Goal: Task Accomplishment & Management: Complete application form

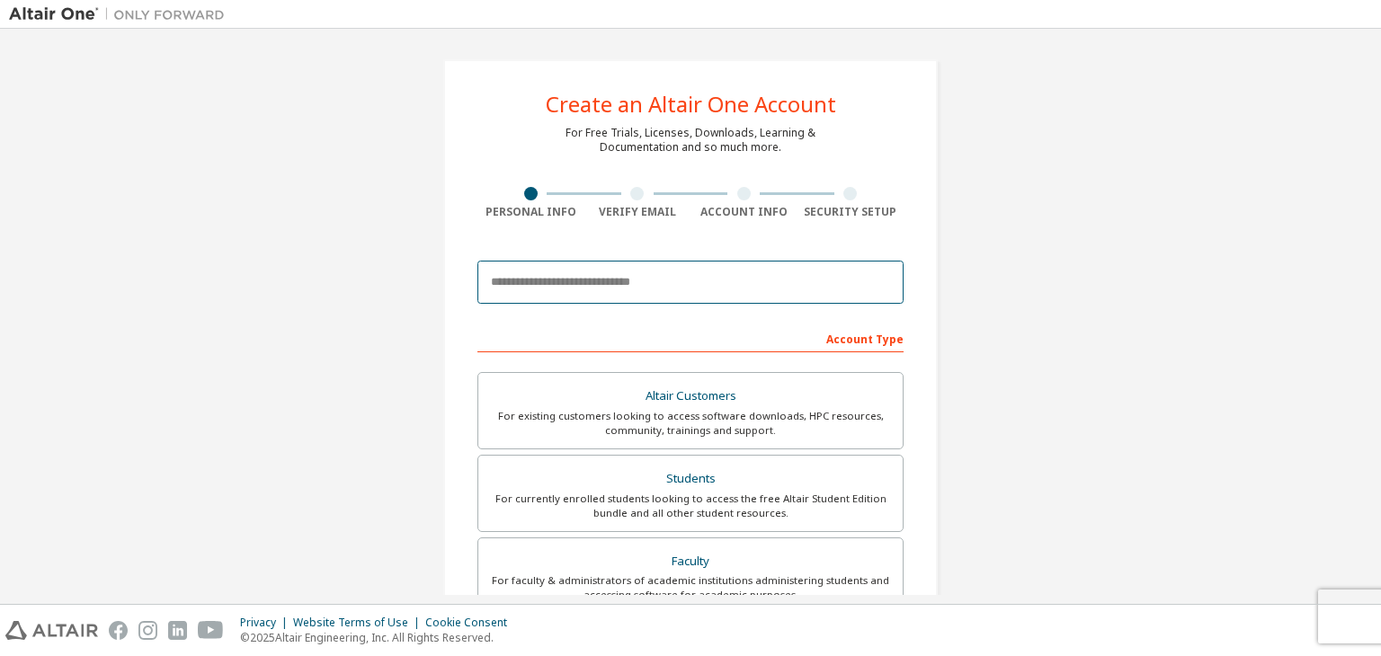
drag, startPoint x: 0, startPoint y: 0, endPoint x: 656, endPoint y: 285, distance: 715.5
click at [656, 285] on input "email" at bounding box center [690, 282] width 426 height 43
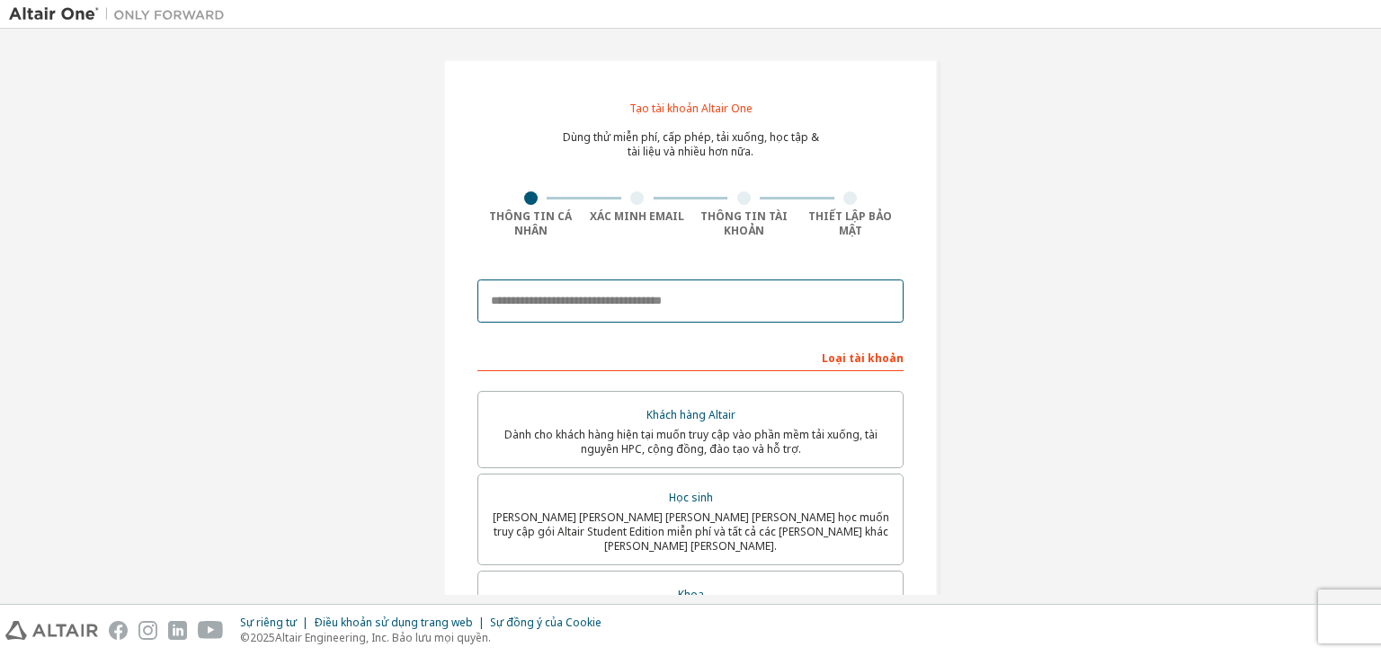
type input "**********"
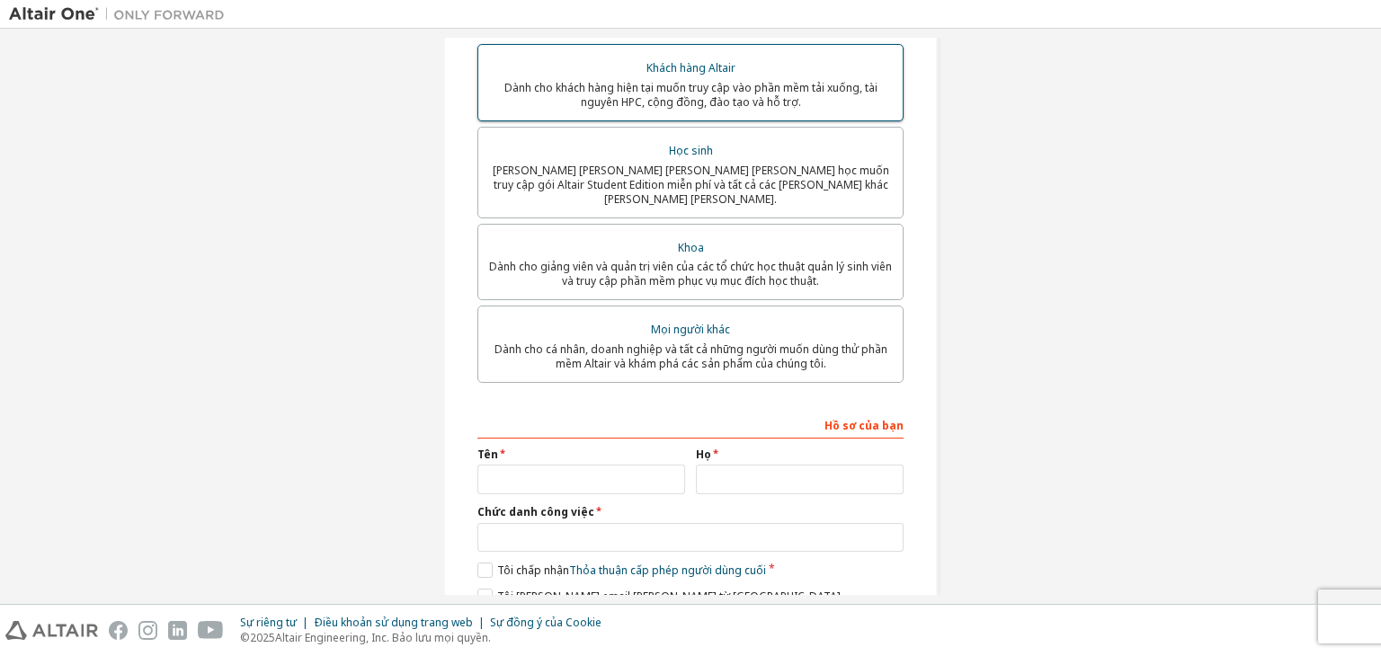
scroll to position [416, 0]
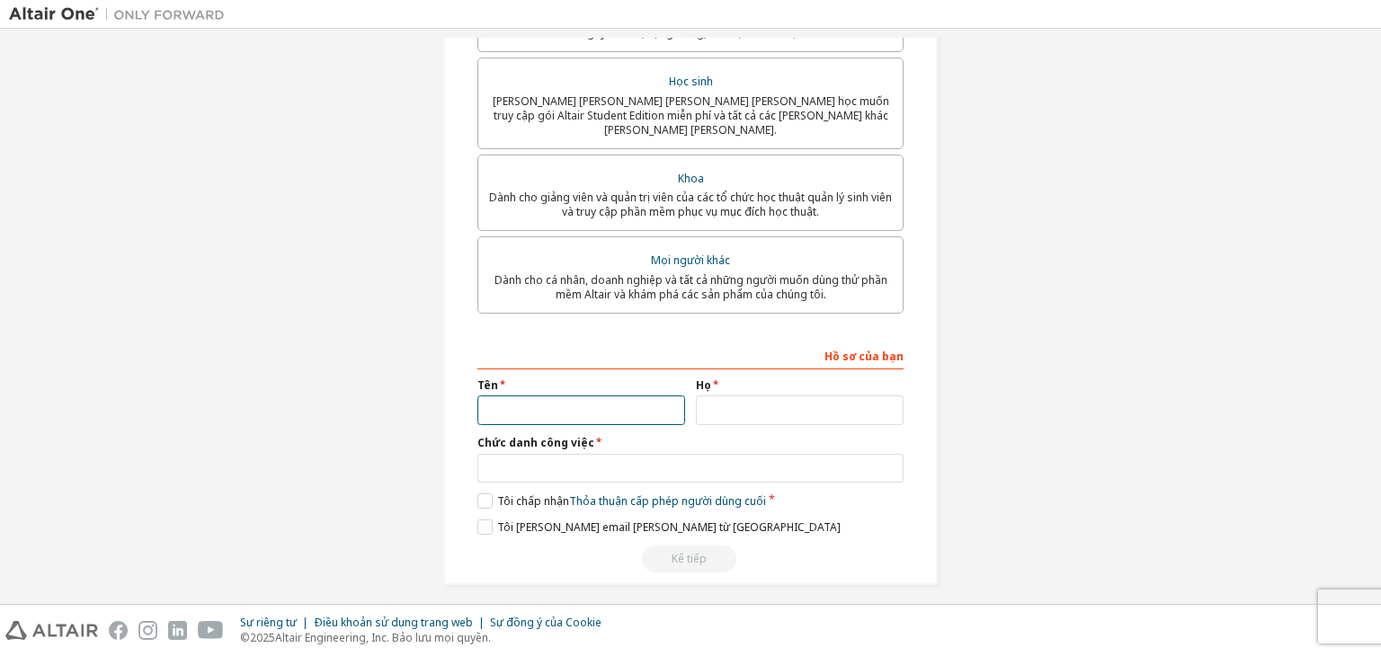
click at [644, 399] on input "text" at bounding box center [581, 411] width 208 height 30
type input "****"
click at [712, 397] on input "text" at bounding box center [800, 411] width 208 height 30
type input "*"
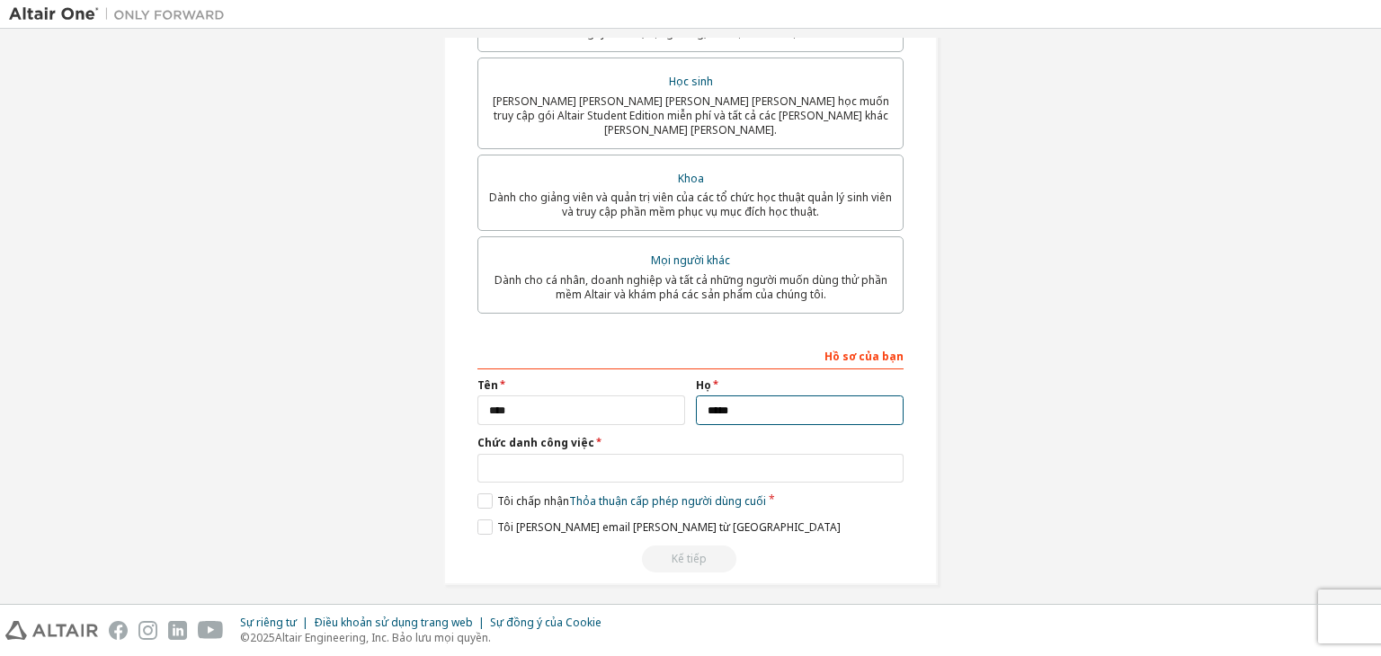
type input "*****"
click at [570, 405] on input "****" at bounding box center [581, 411] width 208 height 30
type input "****"
click at [564, 458] on input "text" at bounding box center [690, 469] width 426 height 30
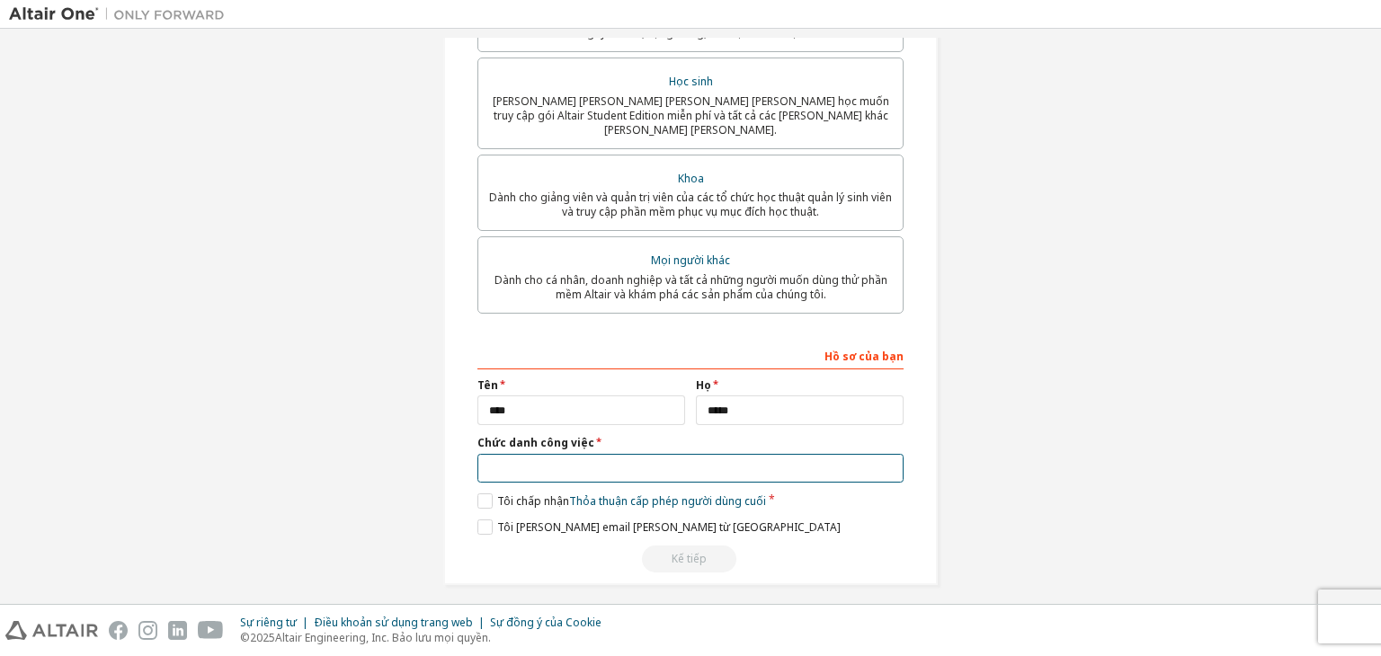
click at [564, 458] on input "text" at bounding box center [690, 469] width 426 height 30
type input "*******"
click at [482, 494] on label "Tôi chấp [PERSON_NAME] [PERSON_NAME] cấp phép người [PERSON_NAME] cuối" at bounding box center [621, 501] width 289 height 15
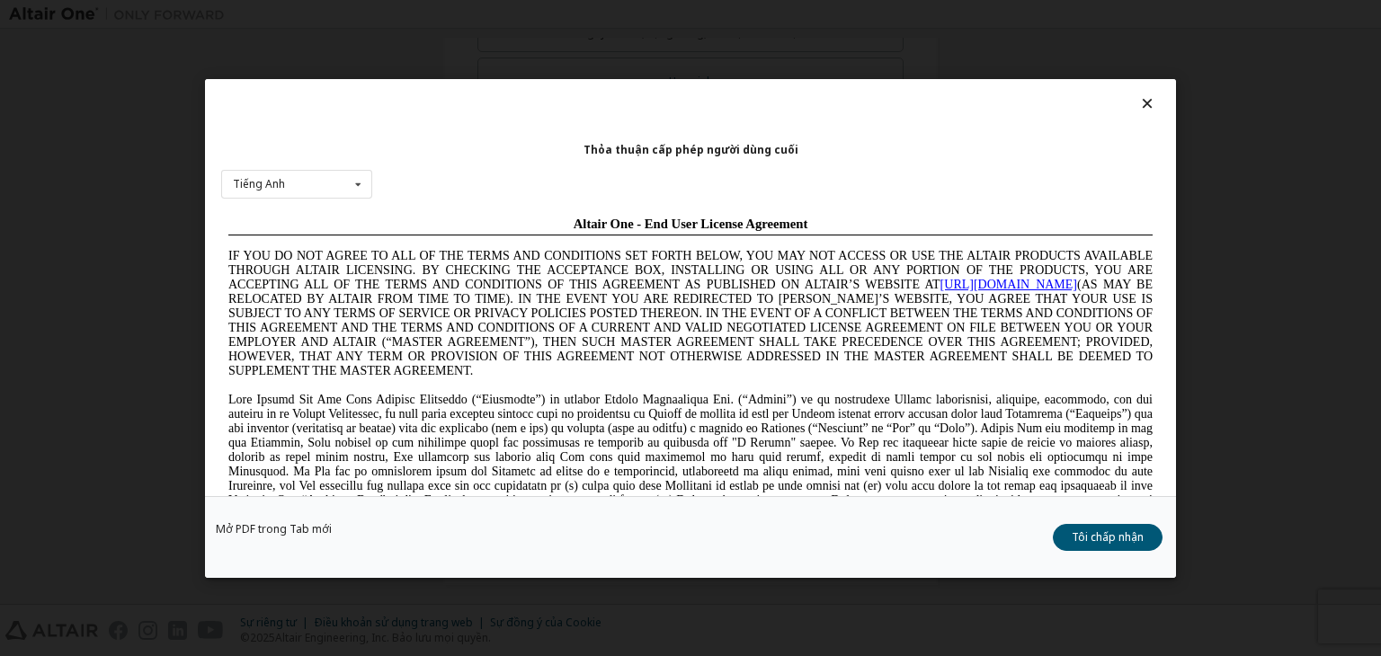
scroll to position [0, 0]
click at [1124, 539] on font "Tôi chấp nhận" at bounding box center [1108, 537] width 72 height 15
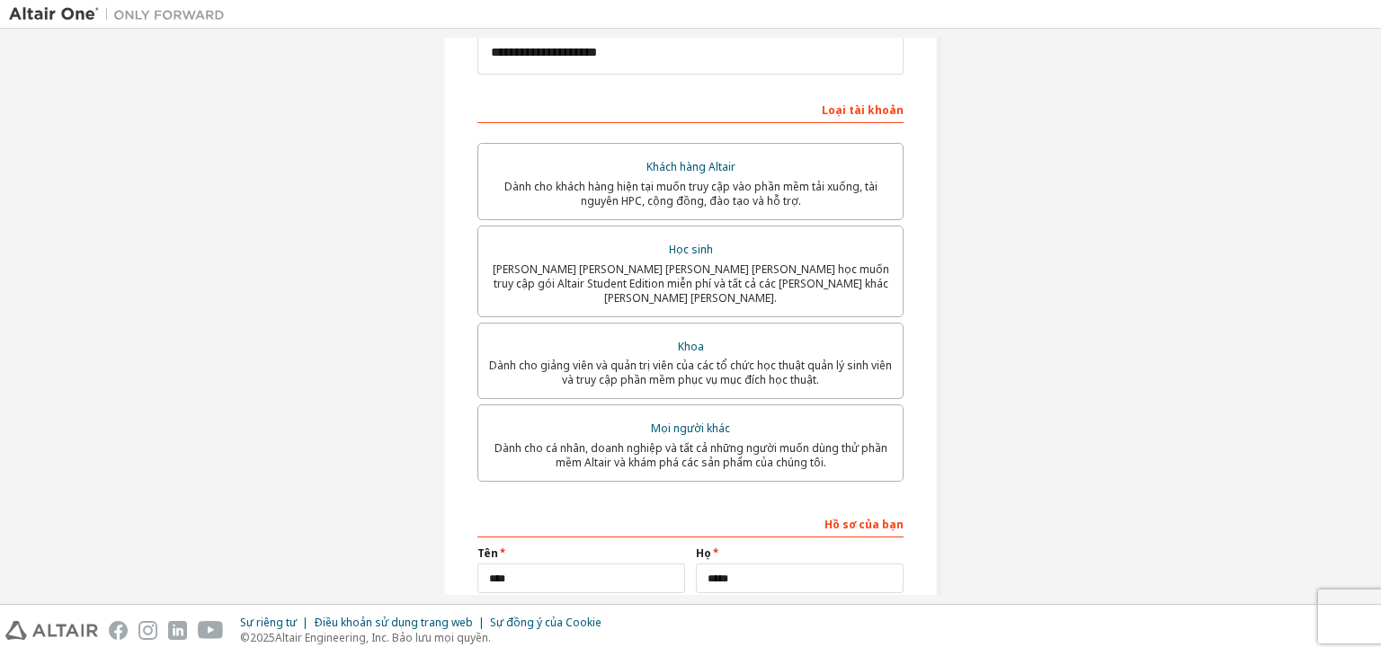
scroll to position [245, 0]
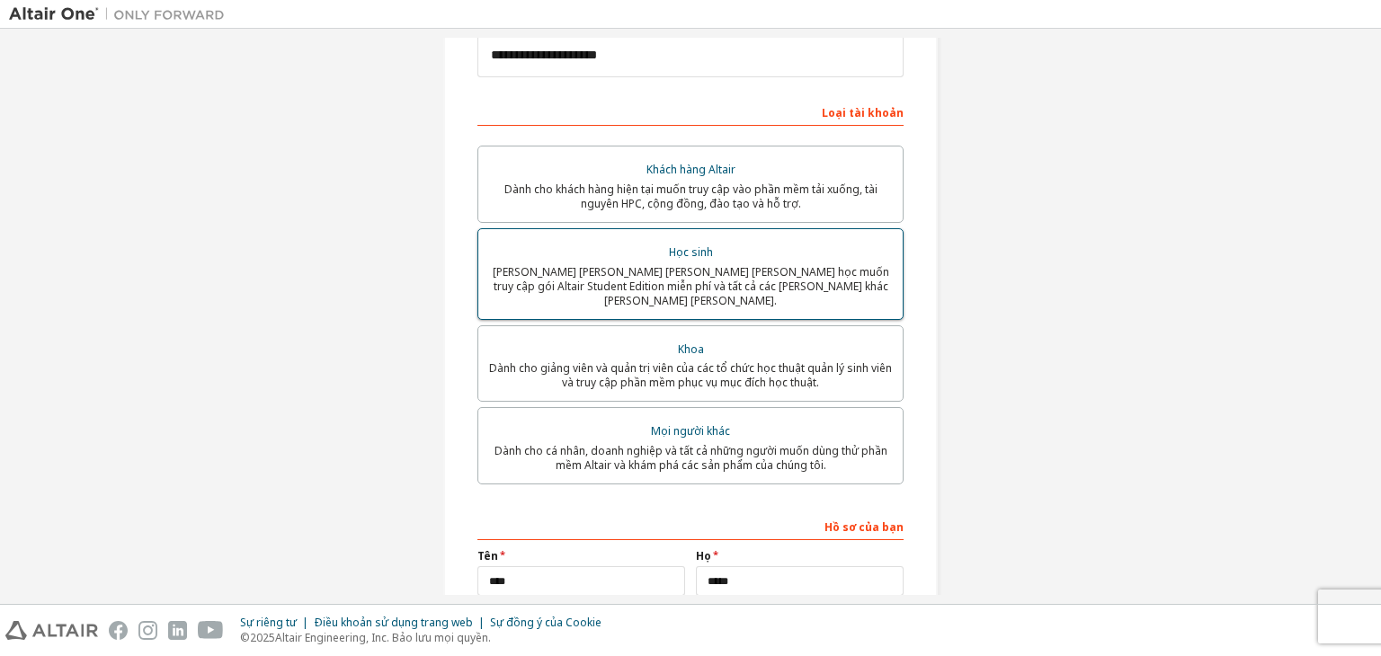
click at [672, 272] on font "[PERSON_NAME] [PERSON_NAME] [PERSON_NAME] [PERSON_NAME] học muốn truy cập gói A…" at bounding box center [691, 286] width 396 height 44
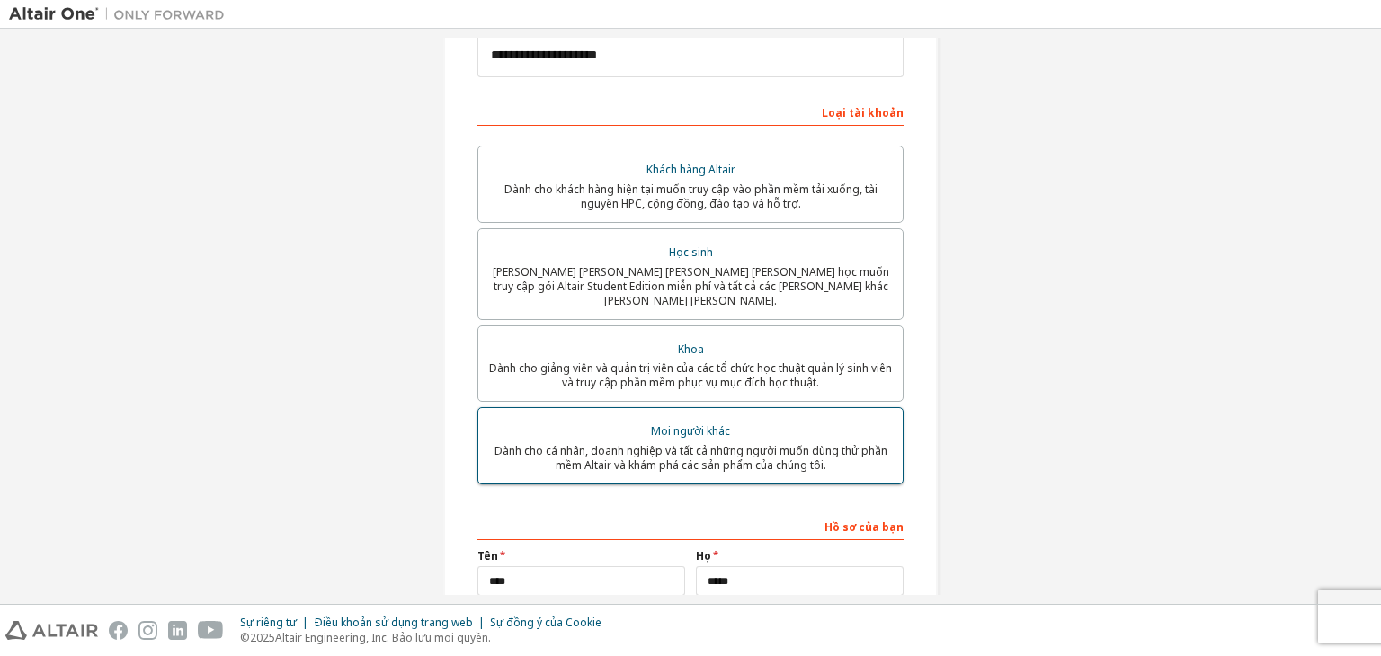
scroll to position [416, 0]
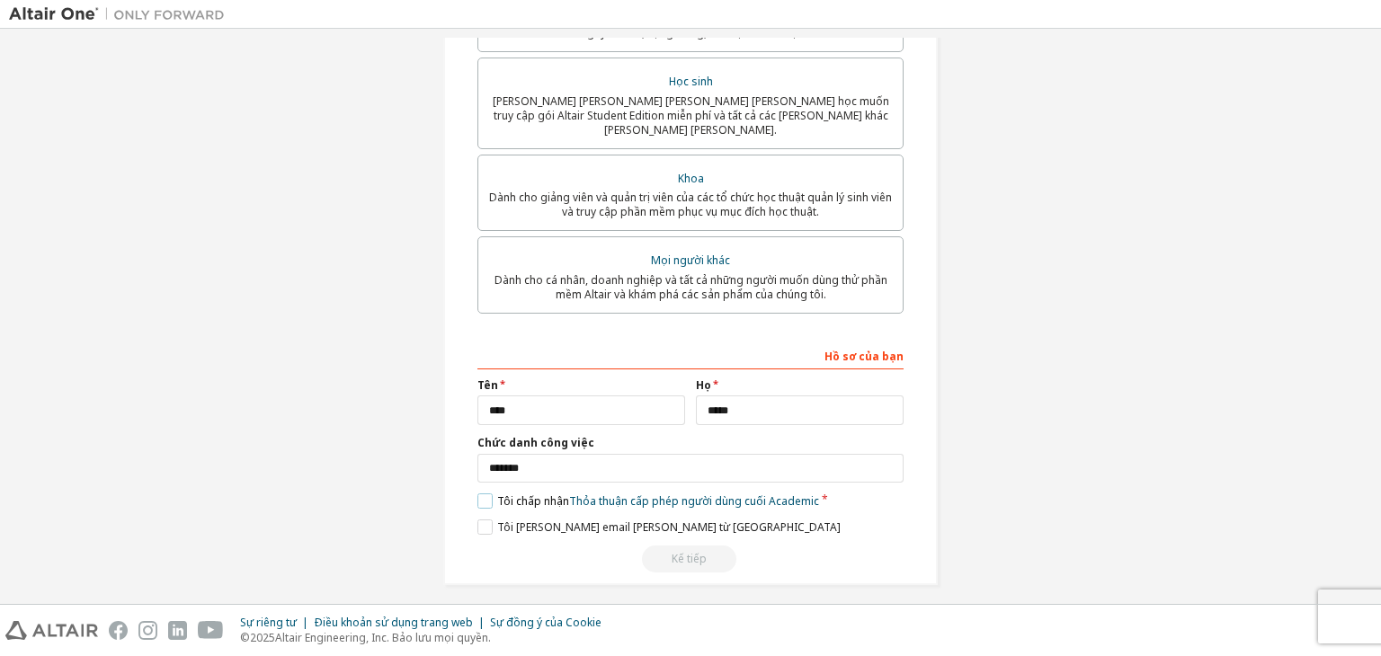
click at [477, 494] on label "Tôi chấp [PERSON_NAME] [PERSON_NAME] cấp phép người [PERSON_NAME] cuối Academic" at bounding box center [648, 501] width 342 height 15
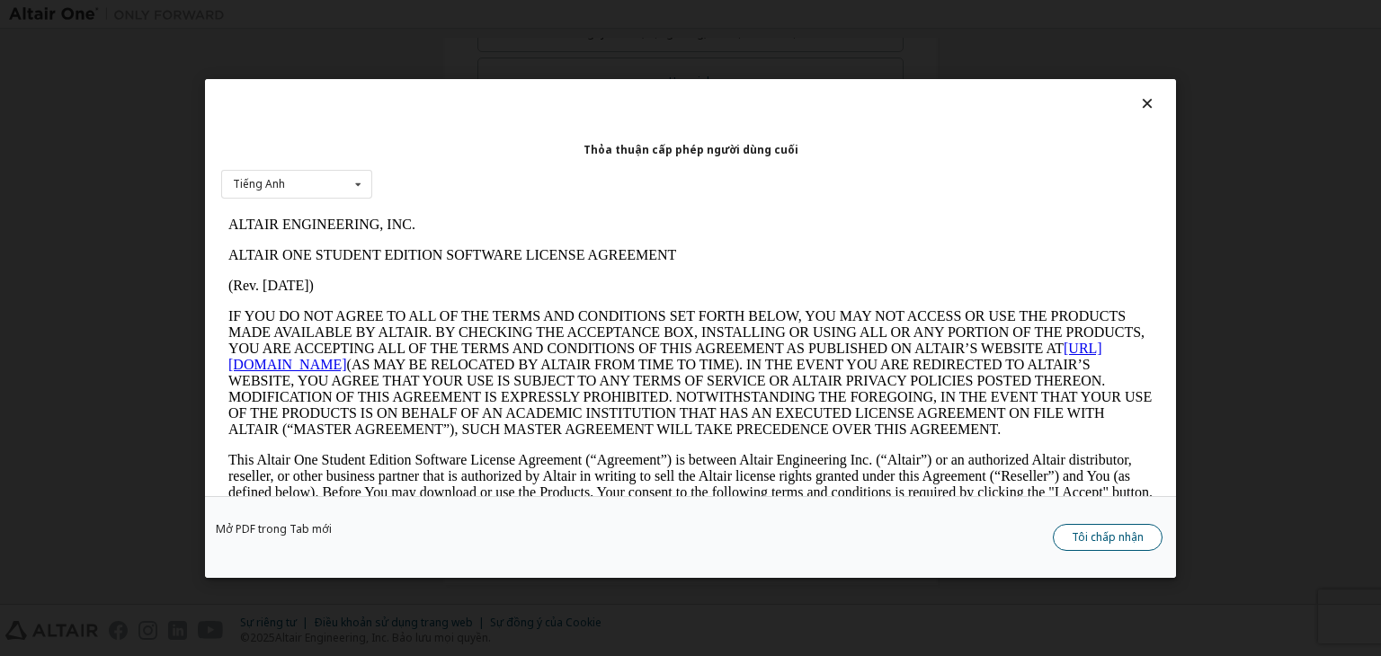
scroll to position [0, 0]
click at [1136, 525] on button "Tôi chấp nhận" at bounding box center [1108, 537] width 110 height 27
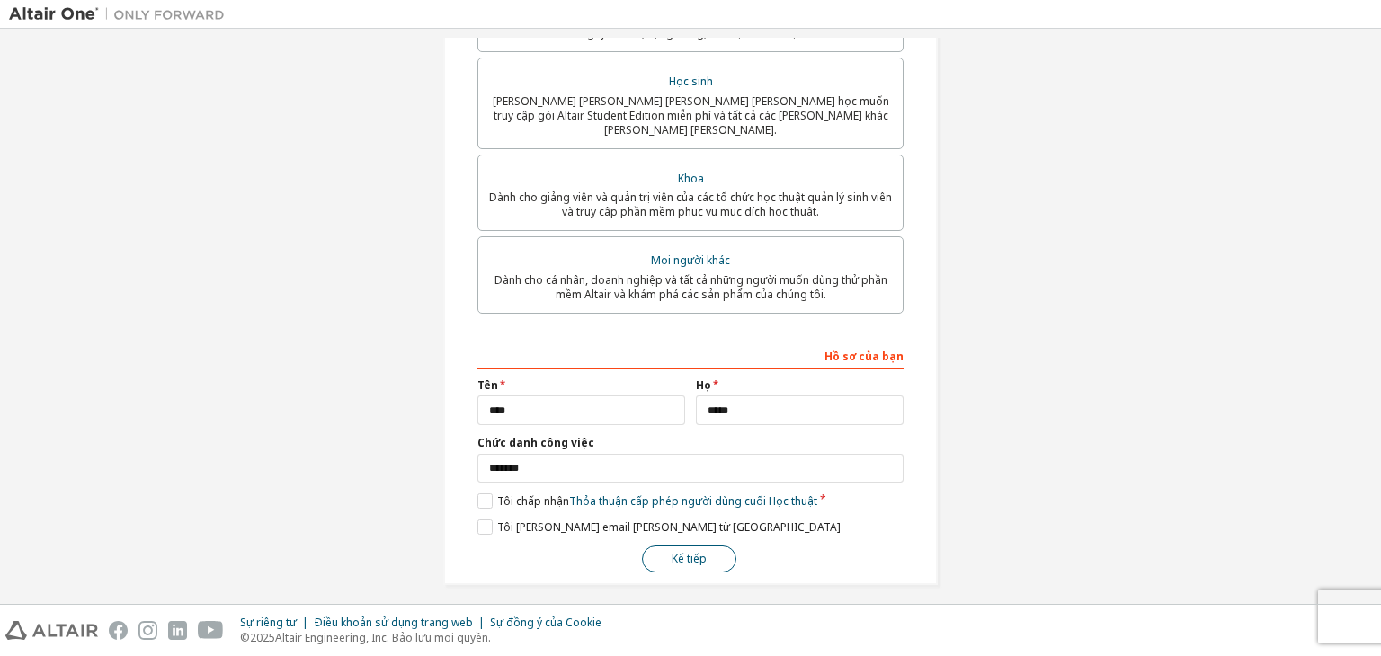
click at [705, 547] on button "Kế tiếp" at bounding box center [689, 559] width 94 height 27
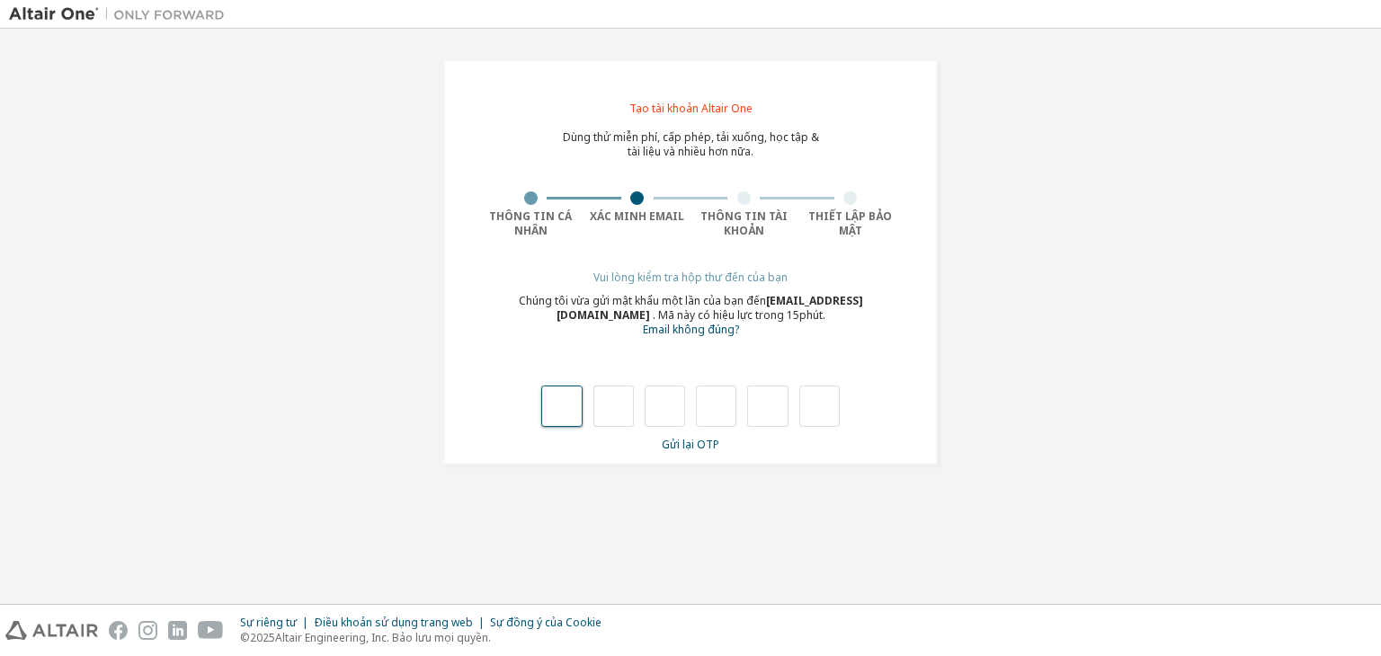
type input "*"
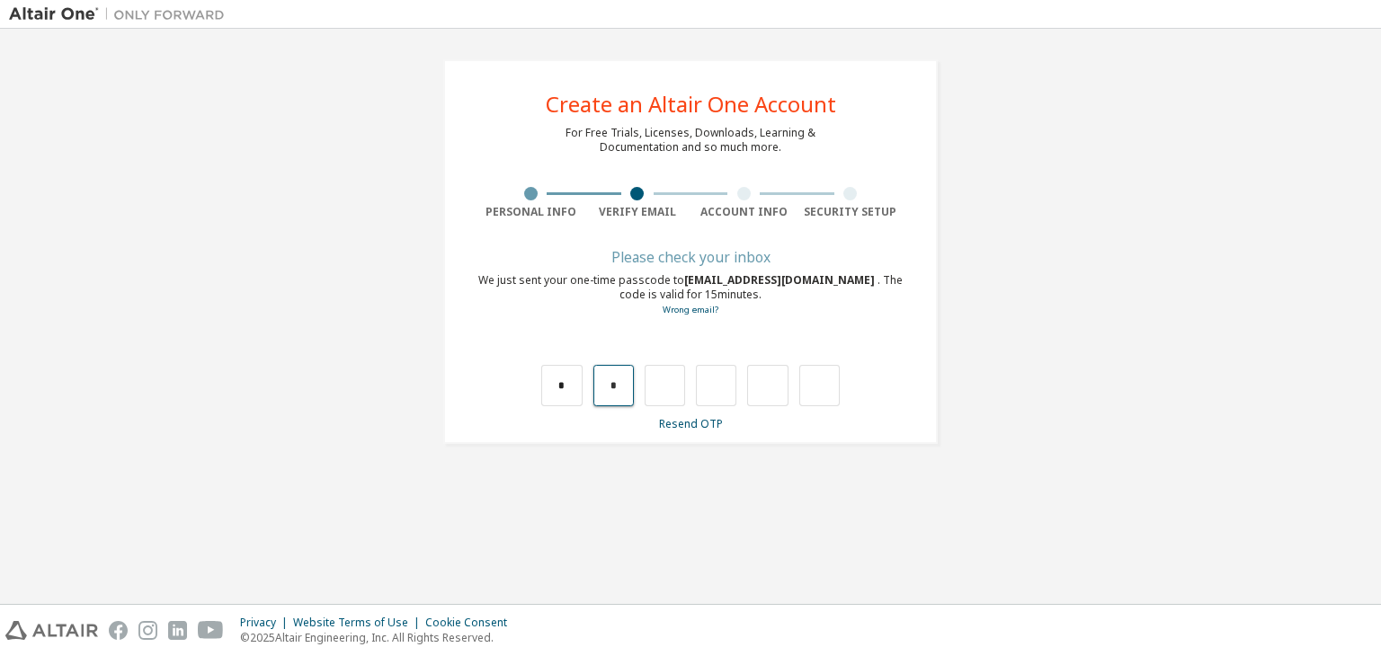
click at [608, 378] on input "*" at bounding box center [613, 385] width 40 height 41
click at [610, 386] on input "text" at bounding box center [613, 385] width 40 height 41
type input "*"
click at [664, 387] on input "*" at bounding box center [665, 385] width 40 height 41
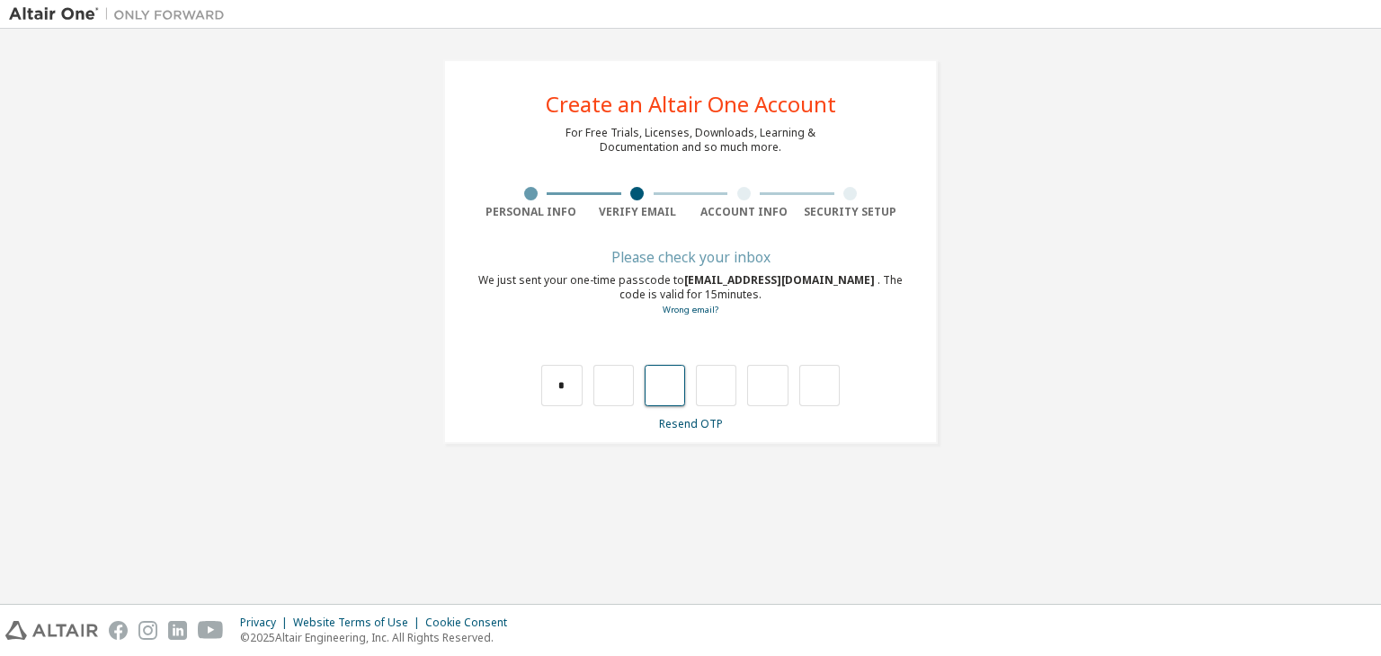
click at [673, 389] on input "text" at bounding box center [665, 385] width 40 height 41
type input "*"
click at [719, 387] on input "*" at bounding box center [716, 385] width 40 height 41
click at [613, 386] on input "text" at bounding box center [613, 385] width 40 height 41
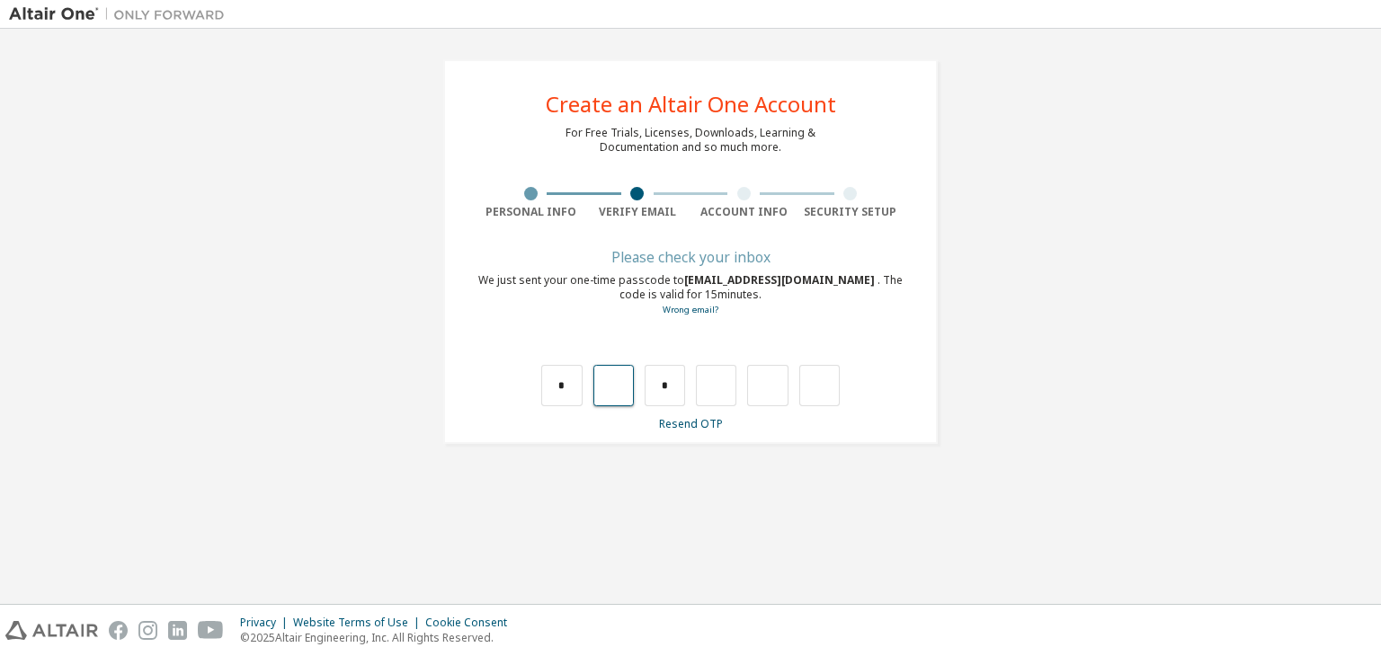
type input "*"
click at [615, 386] on input "*" at bounding box center [613, 385] width 40 height 41
click at [560, 391] on input "text" at bounding box center [561, 385] width 40 height 41
click at [579, 382] on input "text" at bounding box center [561, 385] width 40 height 41
type input "*"
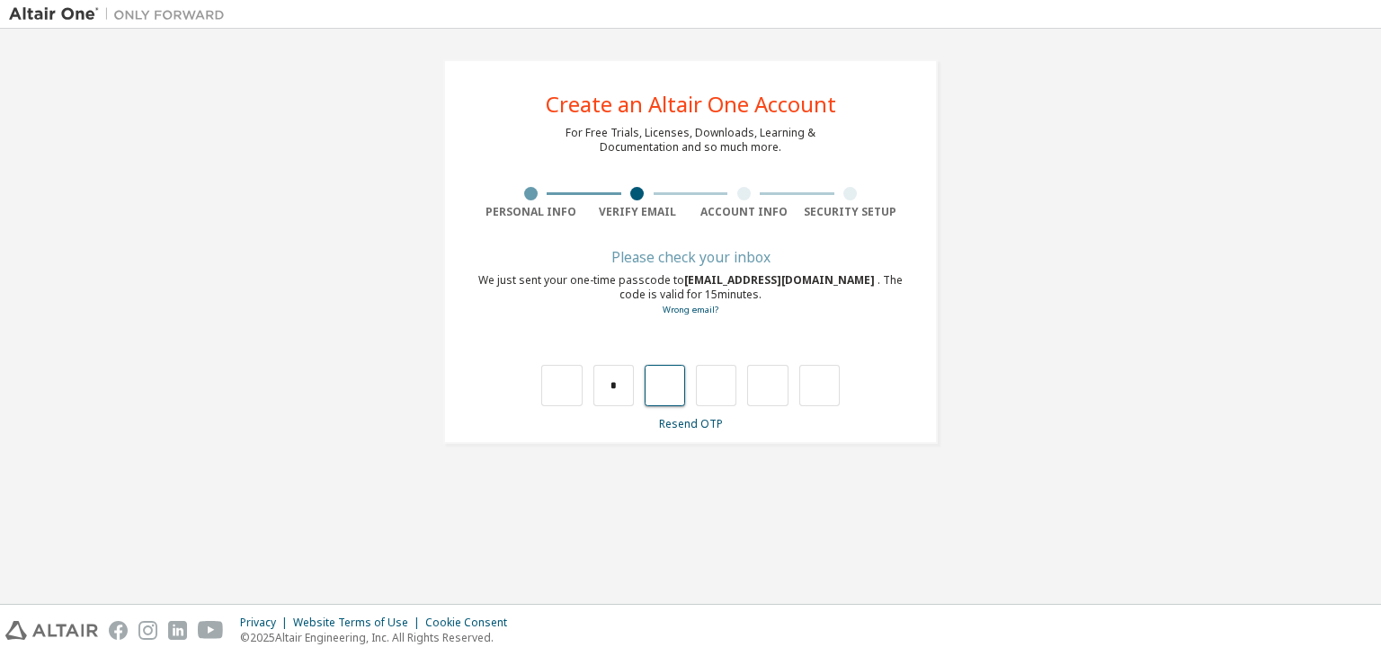
click at [674, 383] on input "text" at bounding box center [665, 385] width 40 height 41
click at [615, 385] on input "*" at bounding box center [613, 385] width 40 height 41
type input "*"
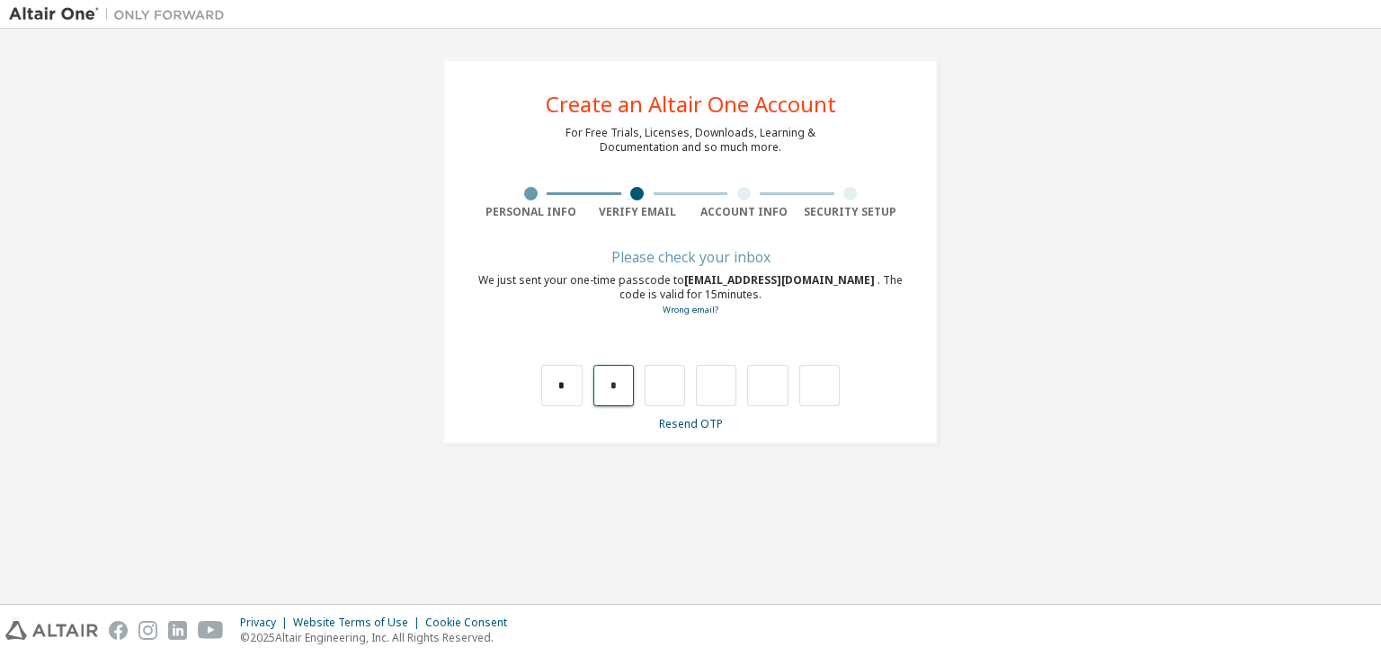
click at [615, 385] on input "*" at bounding box center [613, 385] width 40 height 41
click at [657, 385] on input "text" at bounding box center [665, 385] width 40 height 41
type input "*"
click at [724, 379] on input "*" at bounding box center [716, 385] width 40 height 41
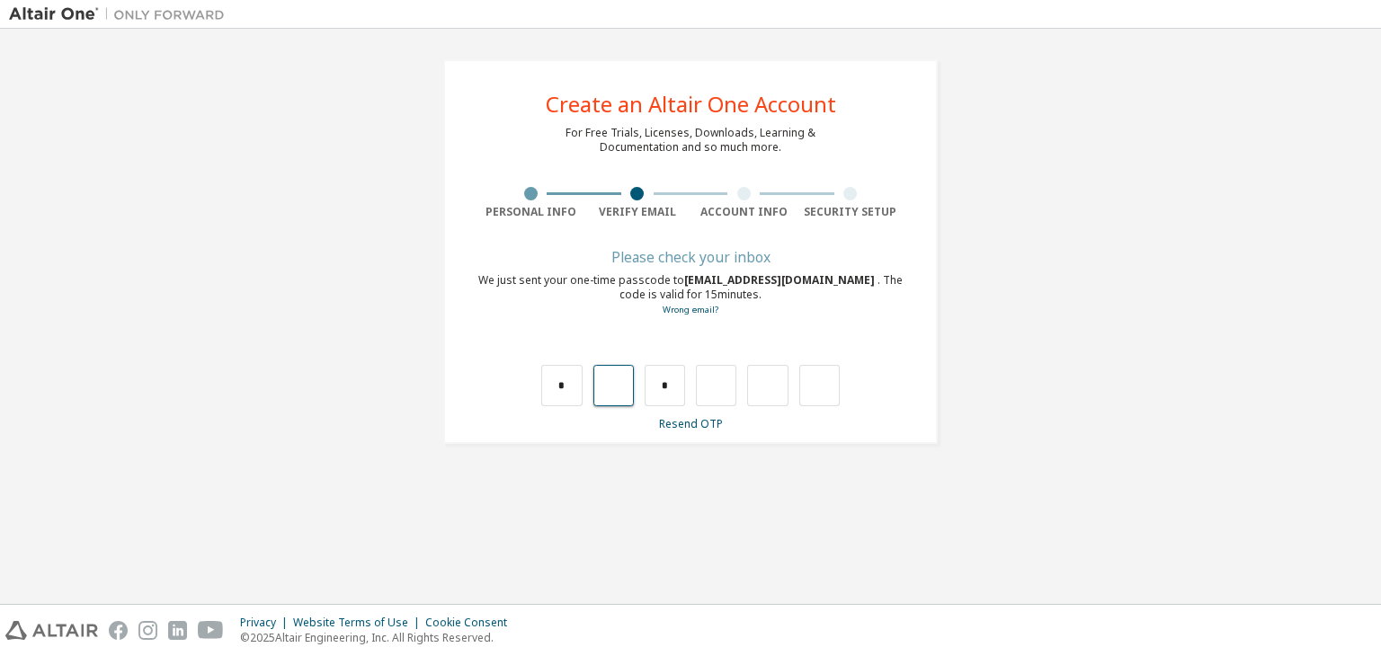
click at [607, 391] on input "text" at bounding box center [613, 385] width 40 height 41
type input "*"
click at [565, 391] on input "*" at bounding box center [561, 385] width 40 height 41
click at [669, 423] on link "Resend OTP" at bounding box center [691, 423] width 64 height 15
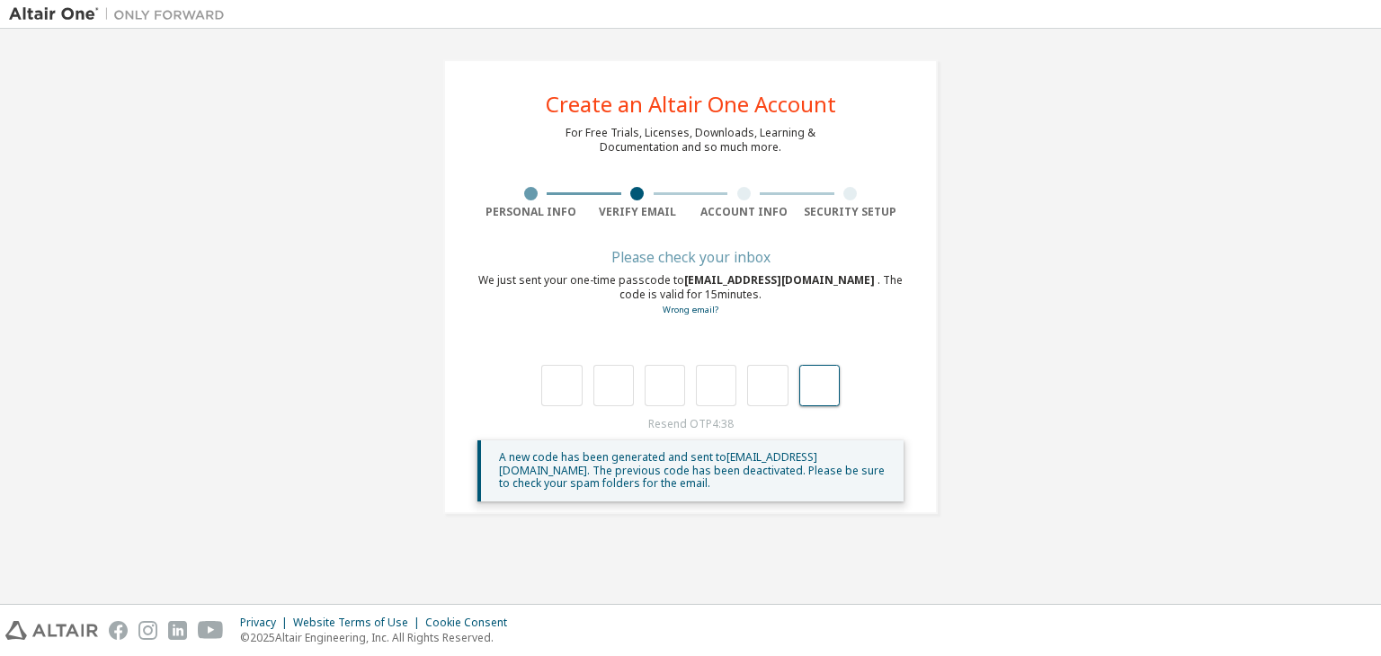
click at [817, 386] on input "text" at bounding box center [819, 385] width 40 height 41
type input "*"
click at [554, 381] on input "text" at bounding box center [561, 385] width 40 height 41
type input "*"
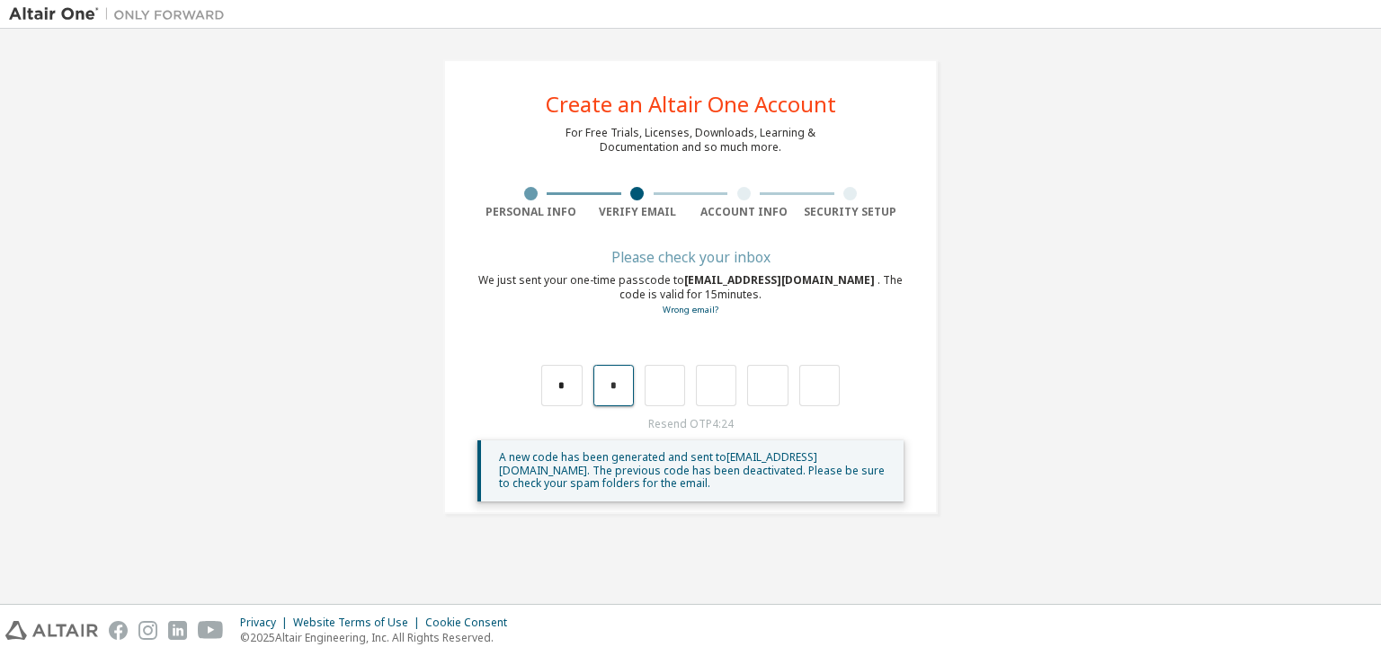
click at [613, 389] on input "*" at bounding box center [613, 385] width 40 height 41
type input "*"
click at [613, 389] on input "*" at bounding box center [613, 385] width 40 height 41
click at [670, 382] on input "text" at bounding box center [665, 385] width 40 height 41
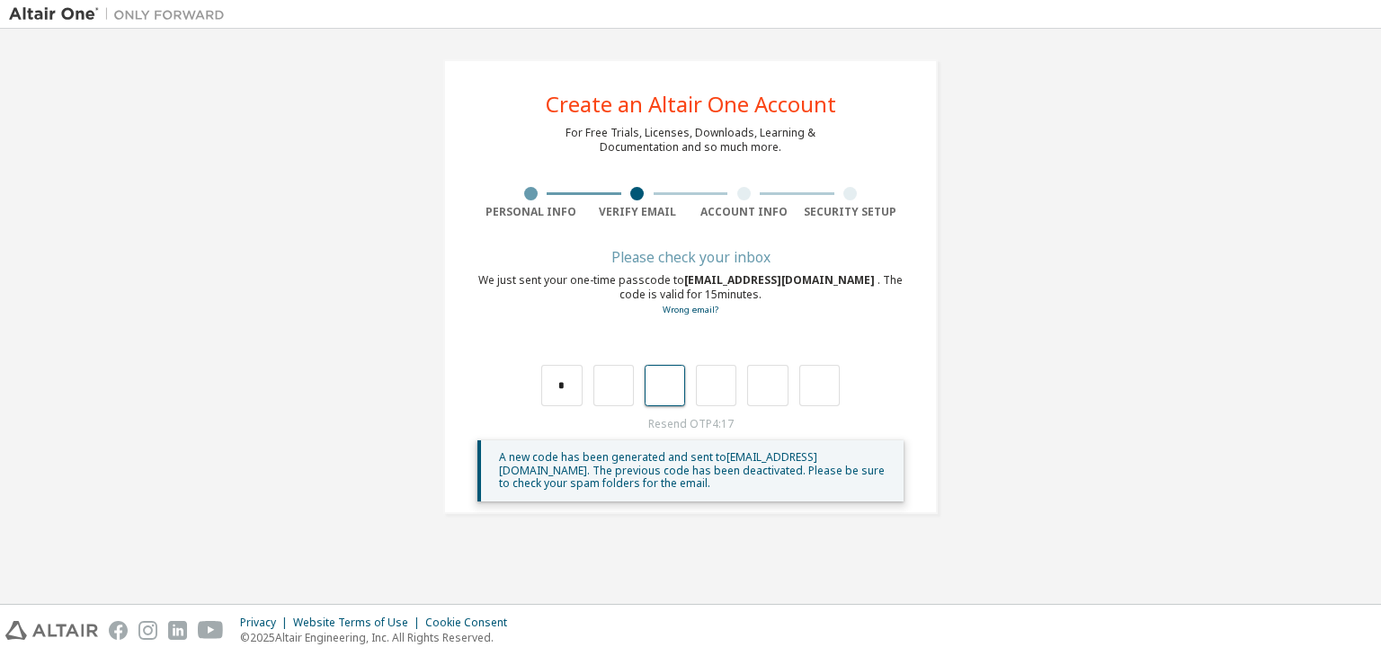
type input "*"
click at [719, 386] on input "*" at bounding box center [716, 385] width 40 height 41
click at [715, 386] on input "text" at bounding box center [716, 385] width 40 height 41
type input "*"
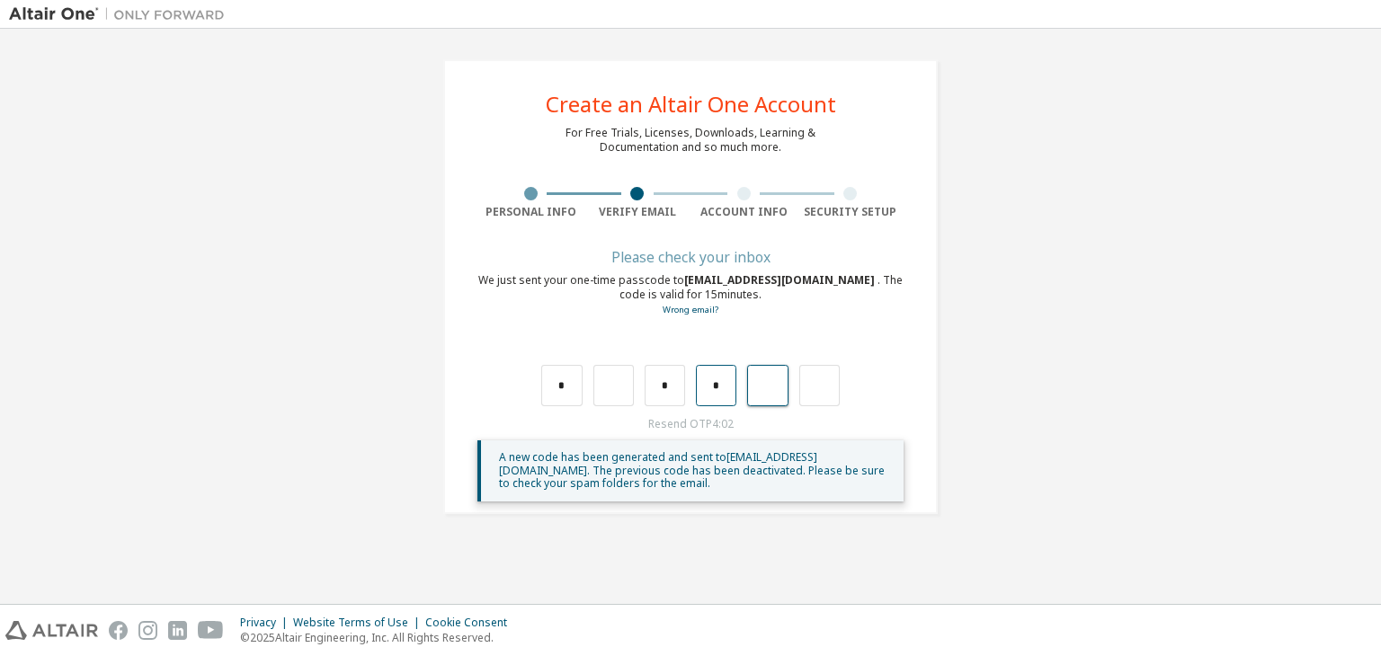
type input "*"
click at [668, 382] on input "*" at bounding box center [665, 385] width 40 height 41
click at [768, 393] on input "*" at bounding box center [767, 385] width 40 height 41
click at [768, 393] on input "text" at bounding box center [767, 385] width 40 height 41
type input "*"
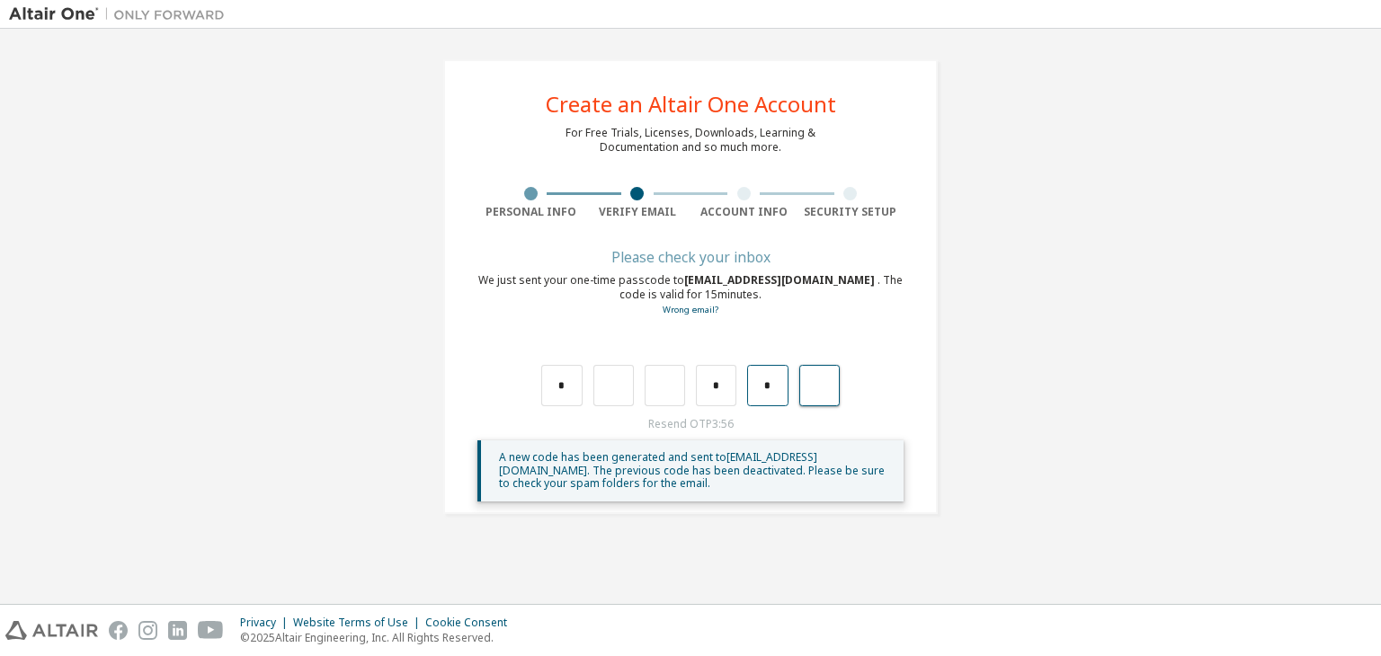
type input "*"
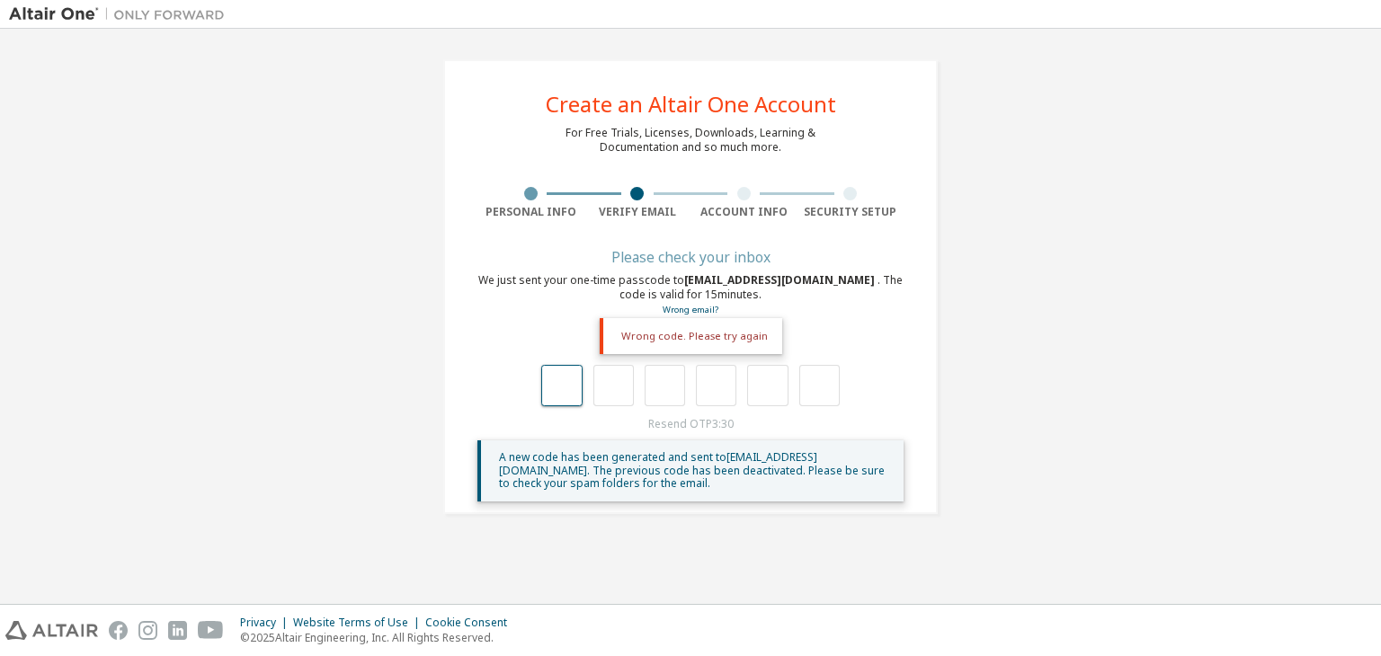
click at [555, 381] on input "text" at bounding box center [561, 385] width 40 height 41
type input "*"
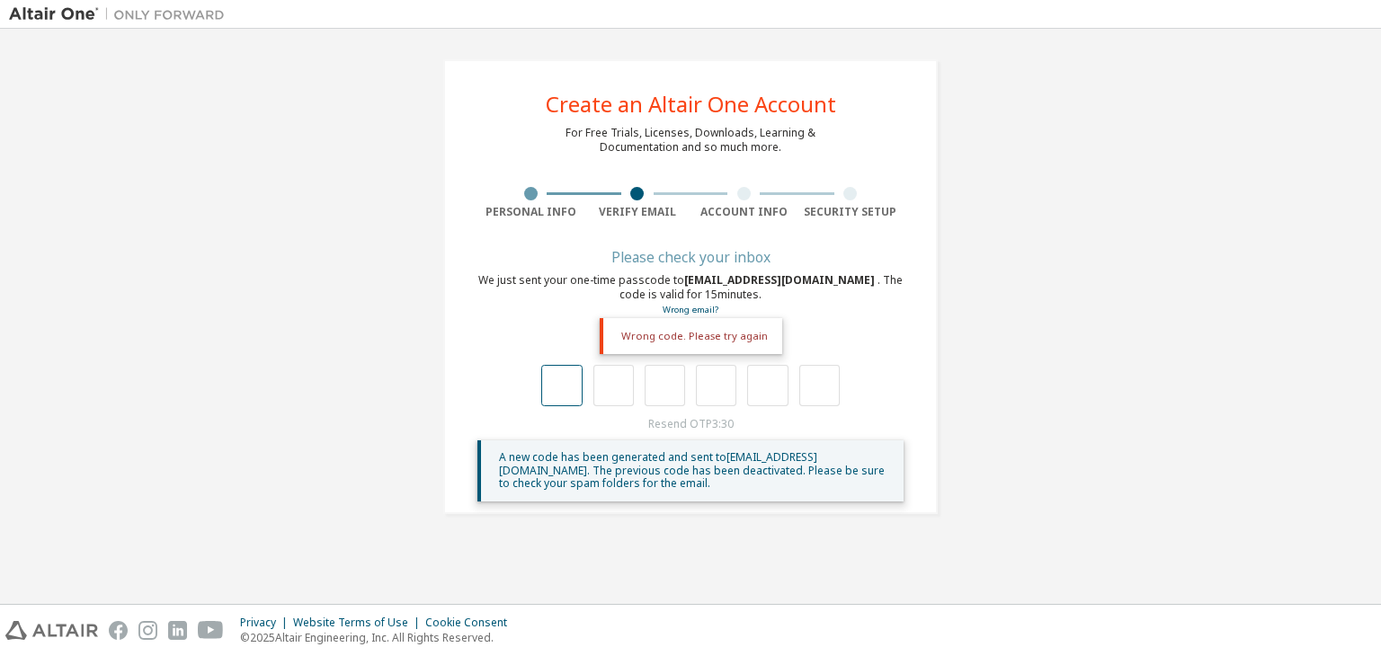
type input "*"
click at [557, 375] on input "text" at bounding box center [561, 385] width 40 height 41
type input "*"
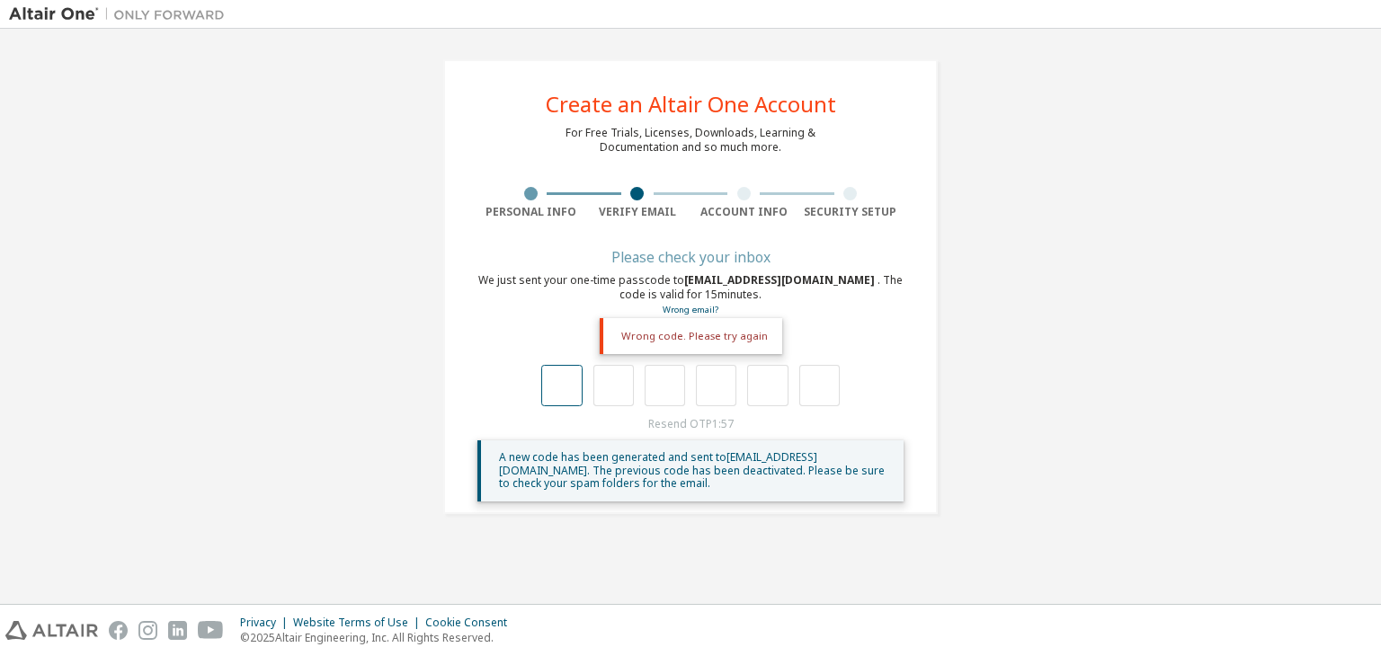
type input "*"
